Goal: Register for event/course

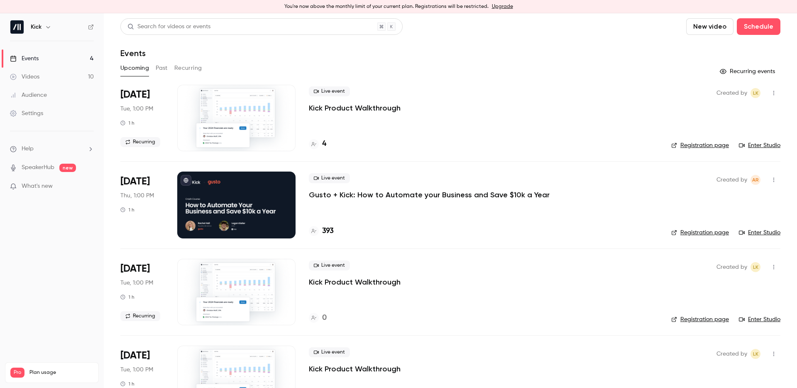
click at [713, 228] on link "Registration page" at bounding box center [700, 232] width 58 height 8
click at [323, 196] on p "Gusto + Kick: How to Automate your Business and Save $10k a Year" at bounding box center [429, 195] width 241 height 10
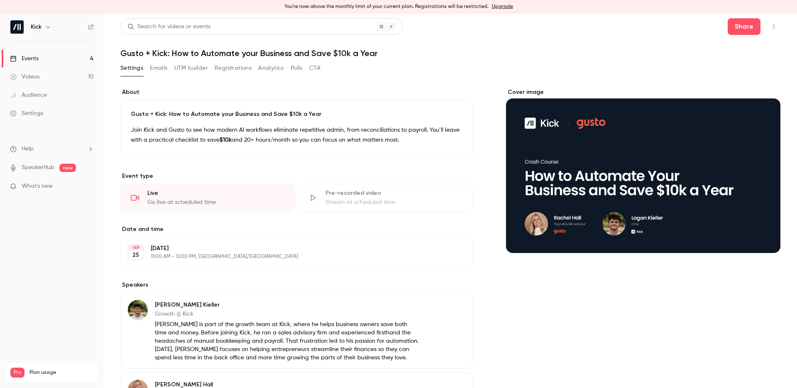
click at [35, 111] on div "Settings" at bounding box center [26, 113] width 33 height 8
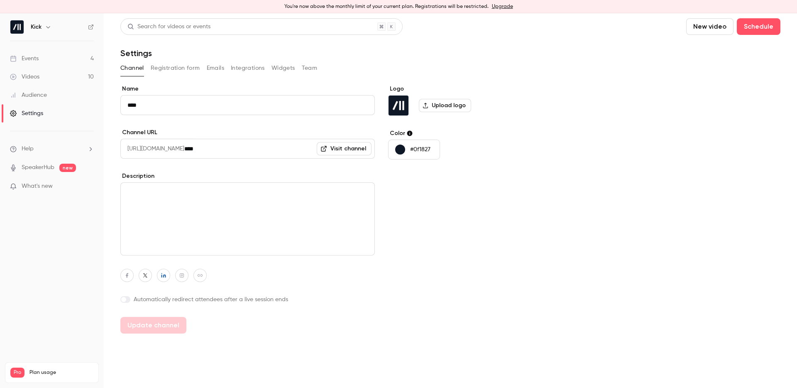
click at [37, 163] on link "SpeakerHub" at bounding box center [38, 167] width 33 height 9
click at [38, 105] on link "Settings" at bounding box center [52, 113] width 104 height 18
click at [39, 95] on div "Audience" at bounding box center [28, 95] width 37 height 8
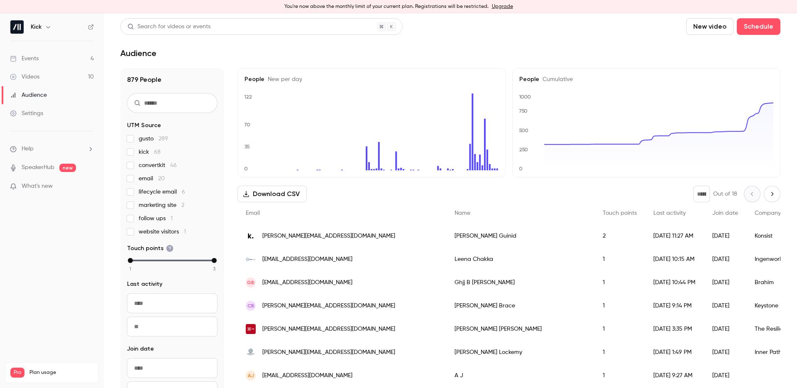
click at [41, 57] on link "Events 4" at bounding box center [52, 58] width 104 height 18
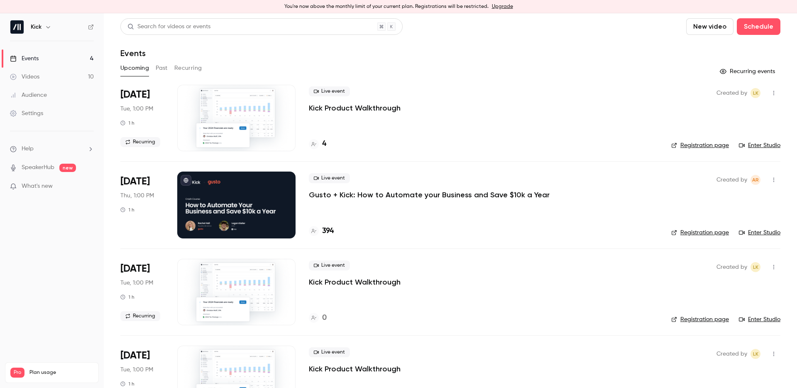
click at [770, 181] on icon "button" at bounding box center [773, 180] width 7 height 6
click at [770, 181] on div at bounding box center [398, 194] width 797 height 388
click at [702, 232] on link "Registration page" at bounding box center [700, 232] width 58 height 8
click at [706, 229] on link "Registration page" at bounding box center [700, 232] width 58 height 8
click at [331, 192] on p "Gusto + Kick: How to Automate your Business and Save $10k a Year" at bounding box center [429, 195] width 241 height 10
